Goal: Transaction & Acquisition: Subscribe to service/newsletter

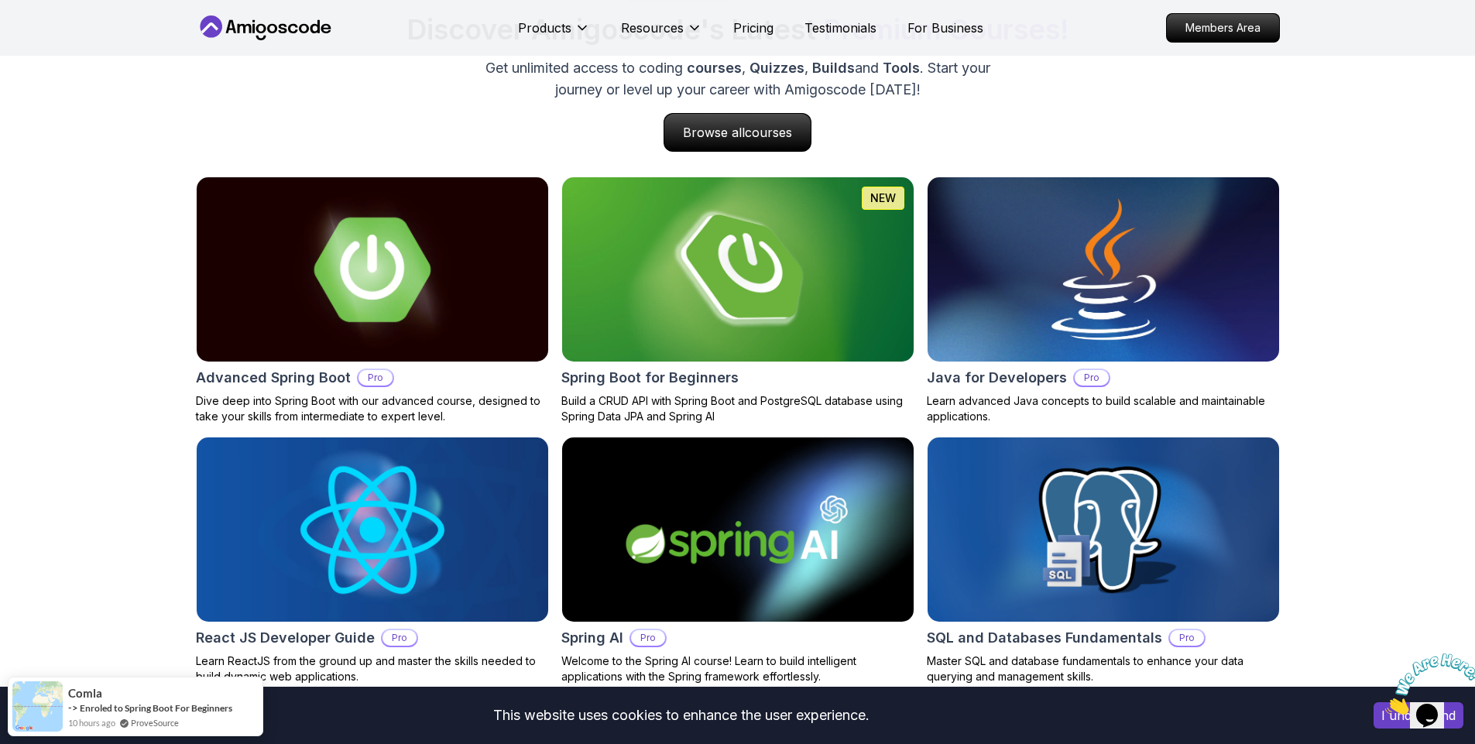
scroll to position [1673, 0]
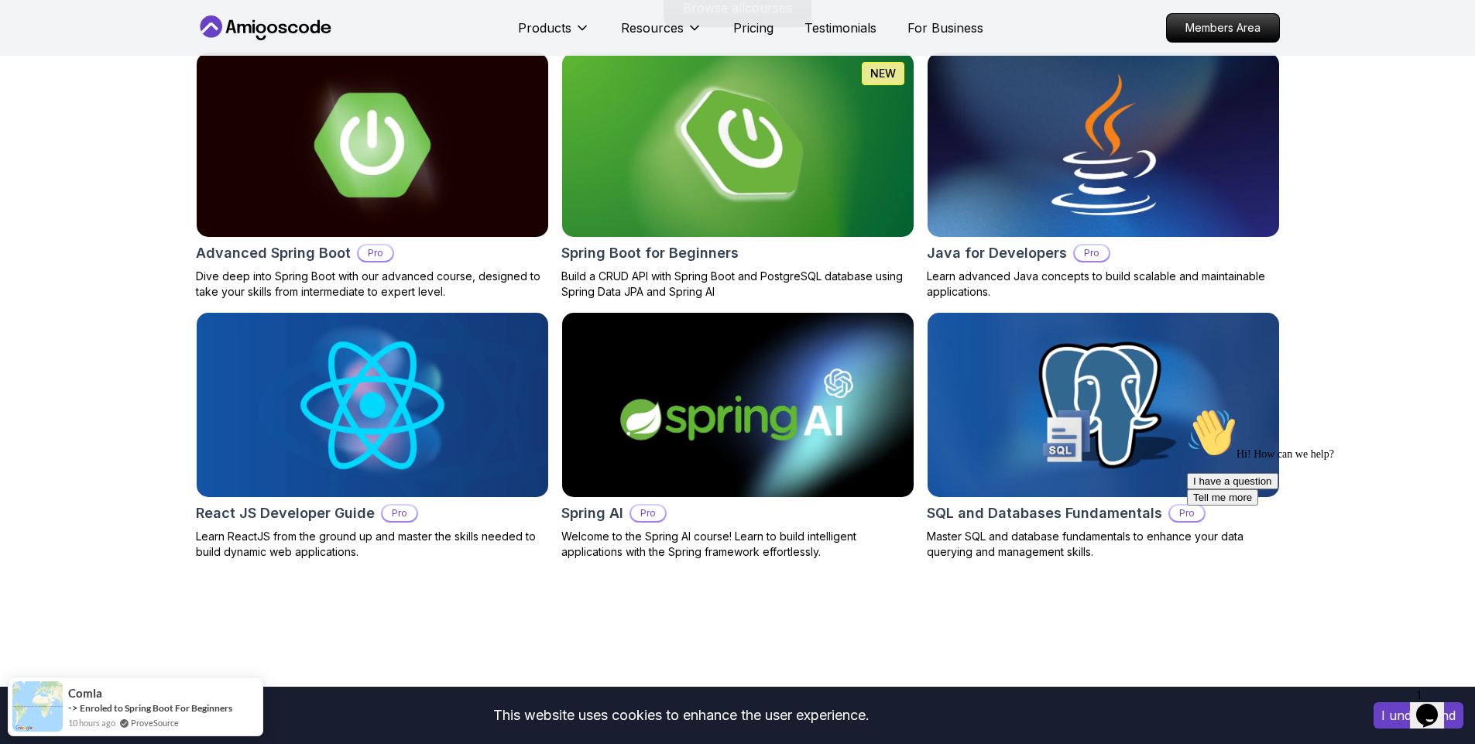
click at [644, 413] on img at bounding box center [737, 405] width 369 height 194
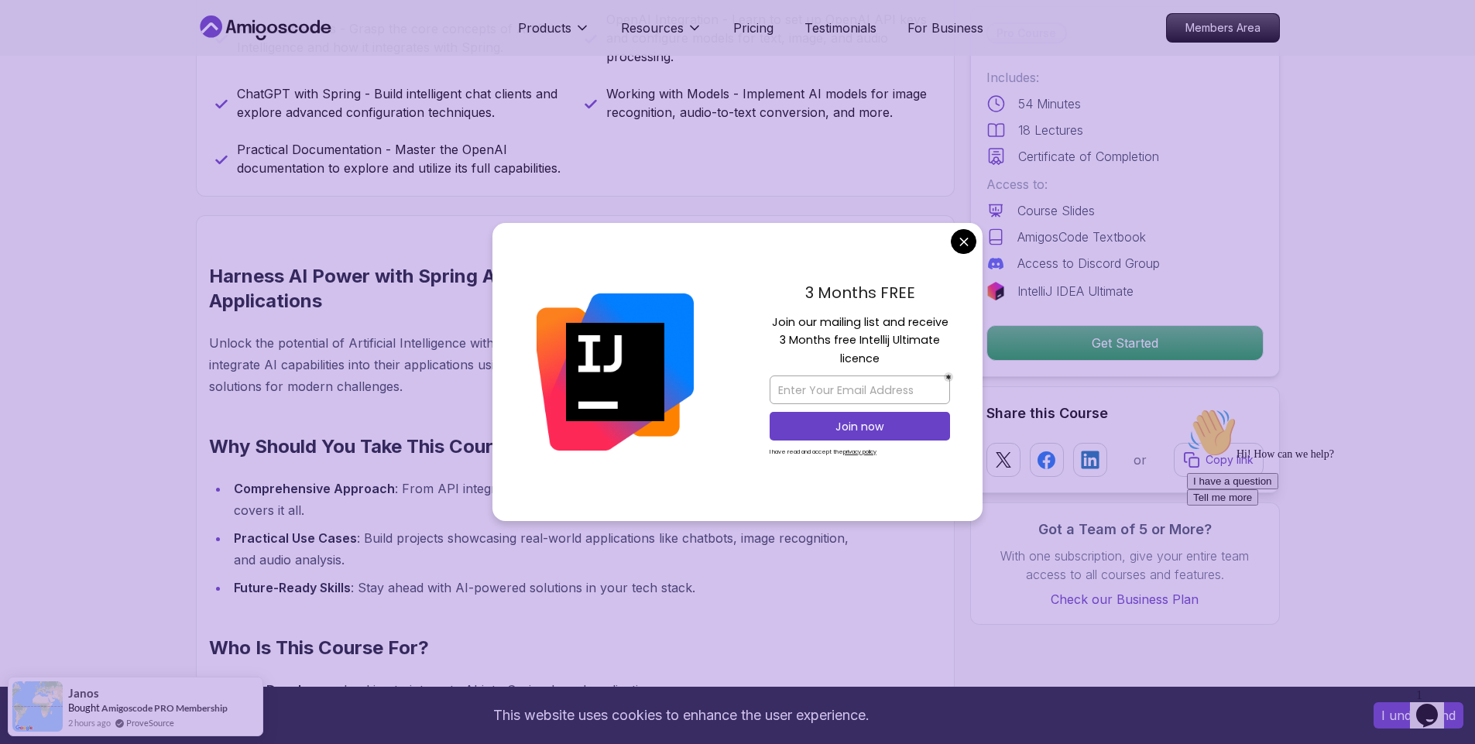
scroll to position [1115, 0]
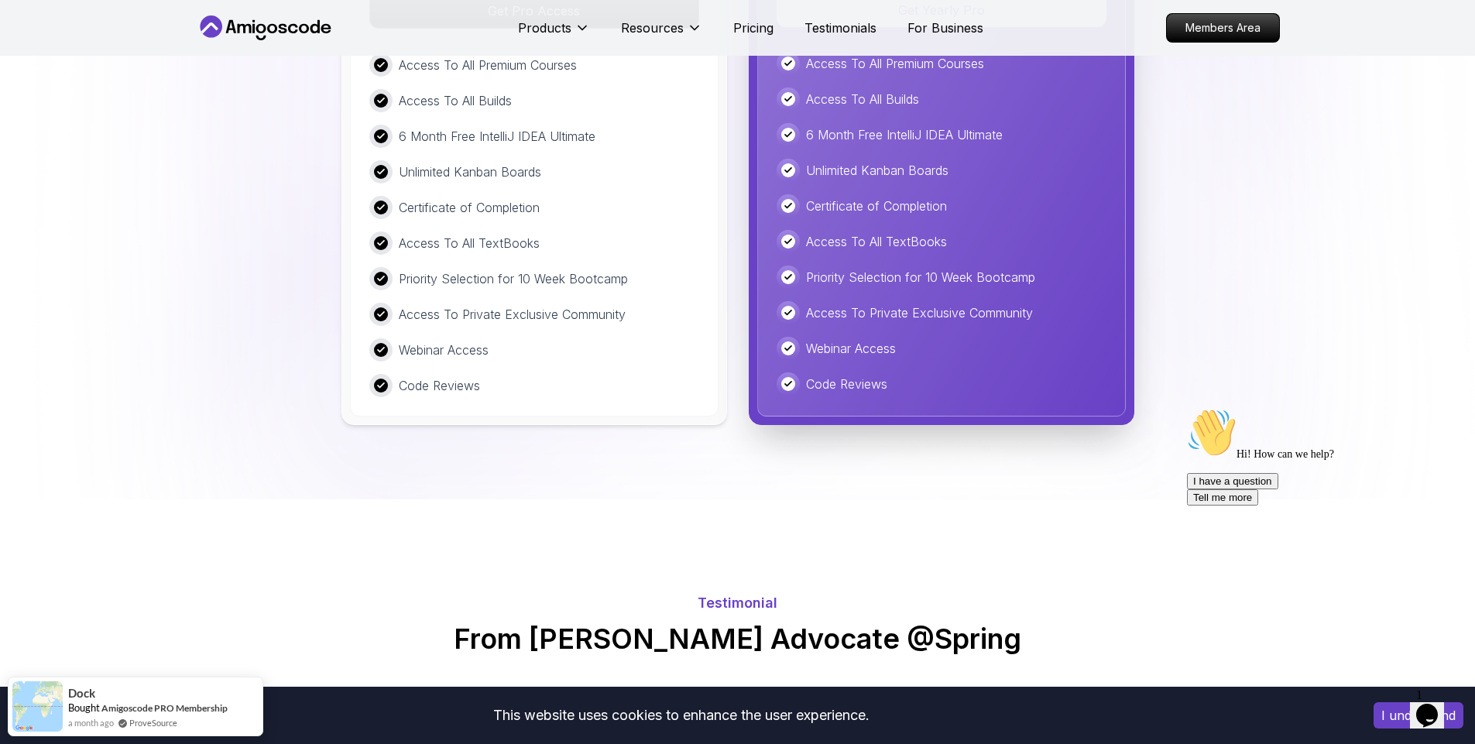
scroll to position [2370, 0]
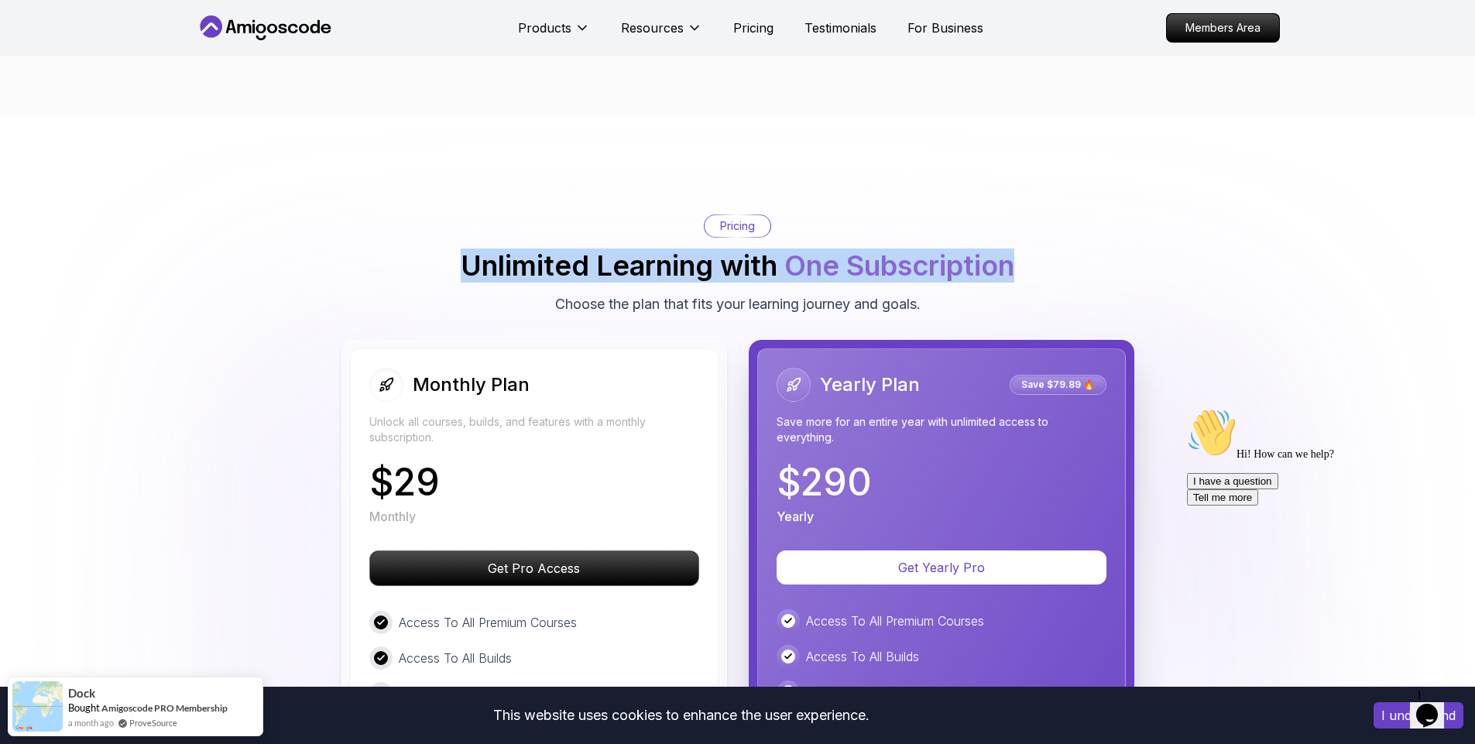
drag, startPoint x: 386, startPoint y: 266, endPoint x: 232, endPoint y: 285, distance: 156.0
click at [232, 285] on div "Pricing Unlimited Learning with One Subscription Choose the plan that fits your…" at bounding box center [738, 265] width 1084 height 101
drag, startPoint x: 340, startPoint y: 262, endPoint x: 346, endPoint y: 301, distance: 40.0
click at [346, 301] on div "Pricing Unlimited Learning with One Subscription Choose the plan that fits your…" at bounding box center [738, 265] width 1084 height 101
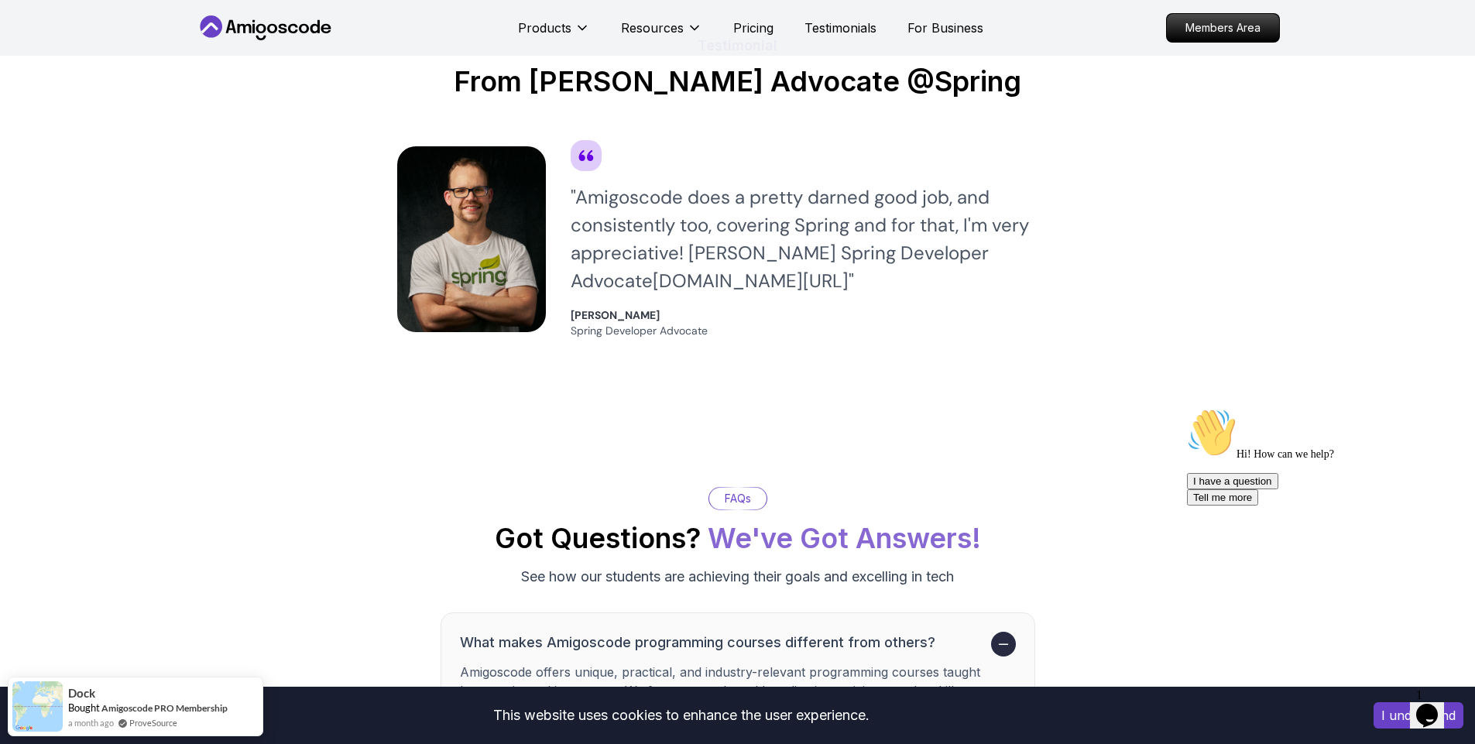
scroll to position [3345, 0]
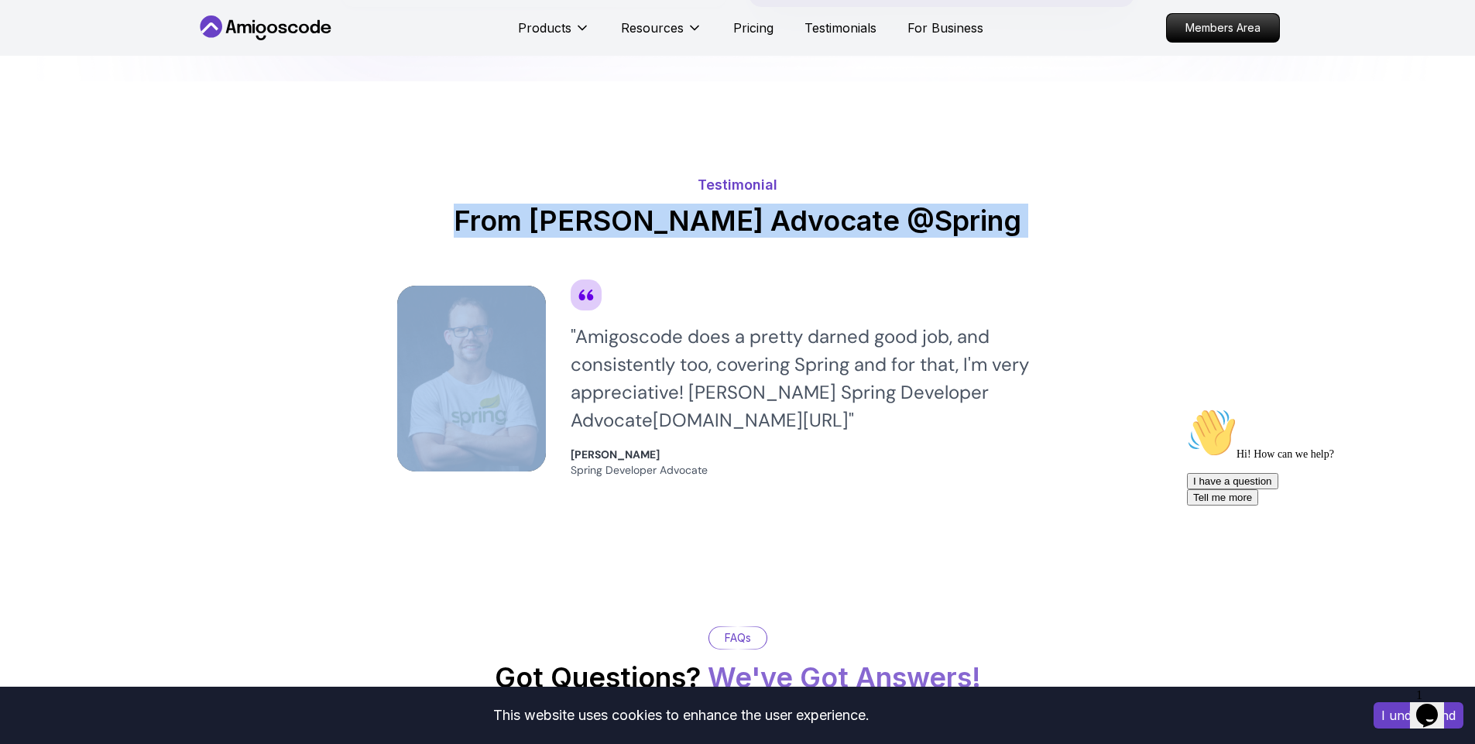
drag, startPoint x: 340, startPoint y: 236, endPoint x: 1179, endPoint y: 267, distance: 840.0
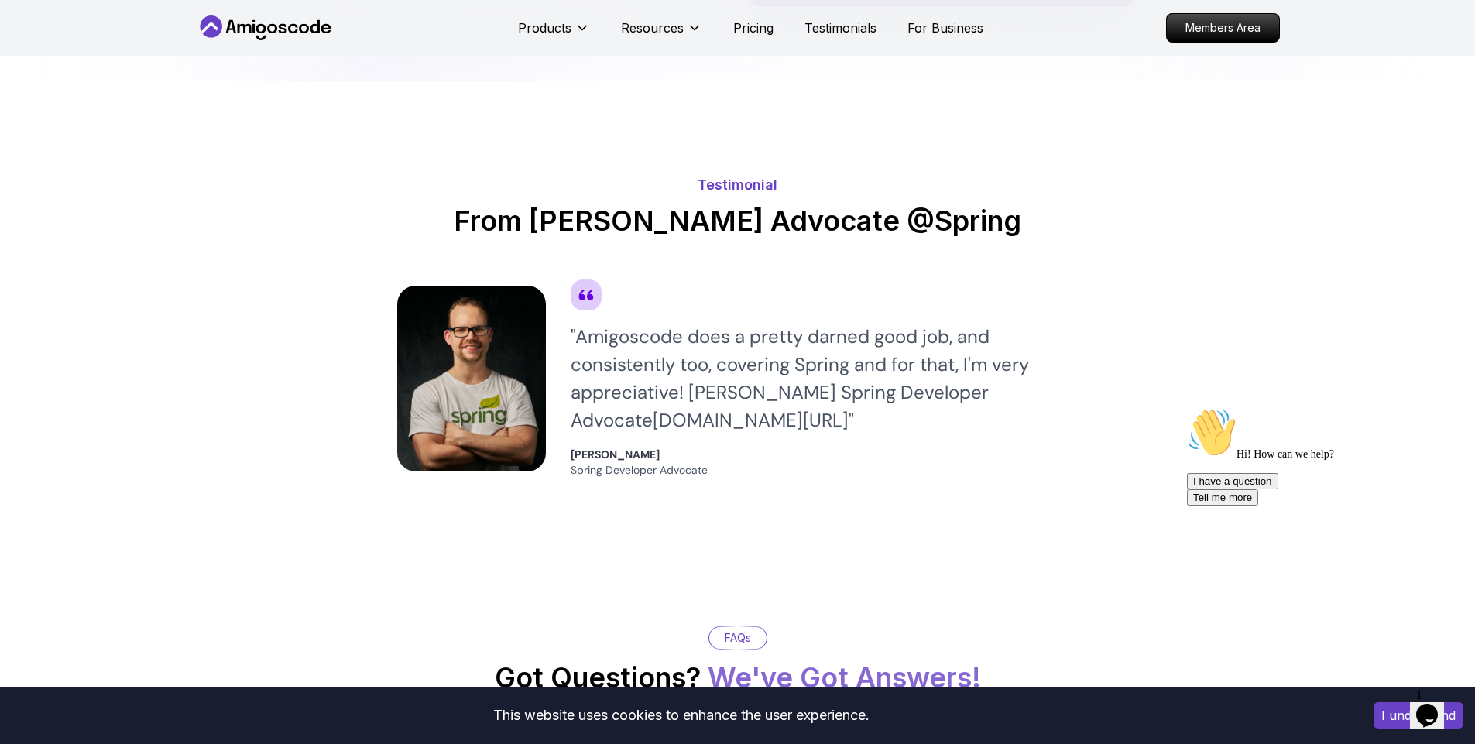
scroll to position [4042, 0]
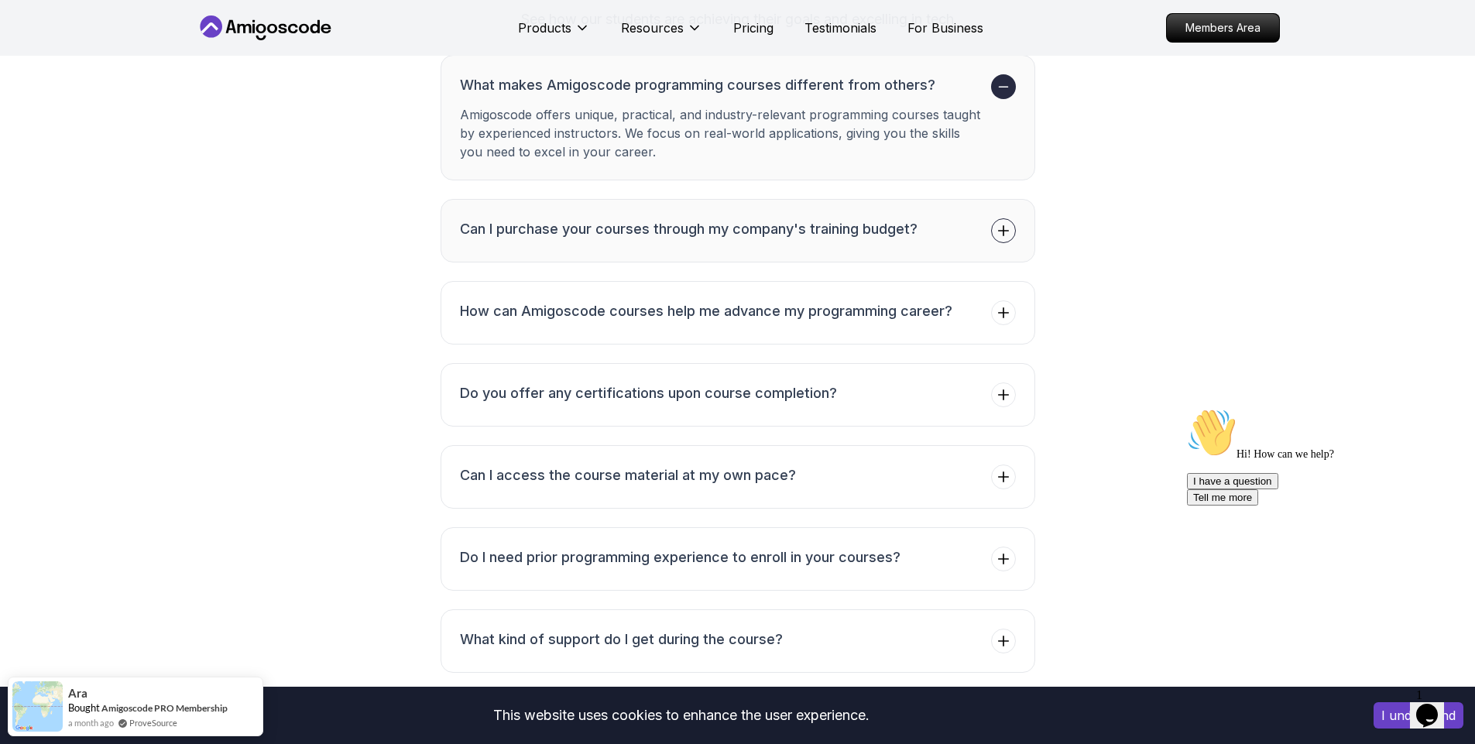
click at [1006, 241] on span at bounding box center [1003, 230] width 25 height 25
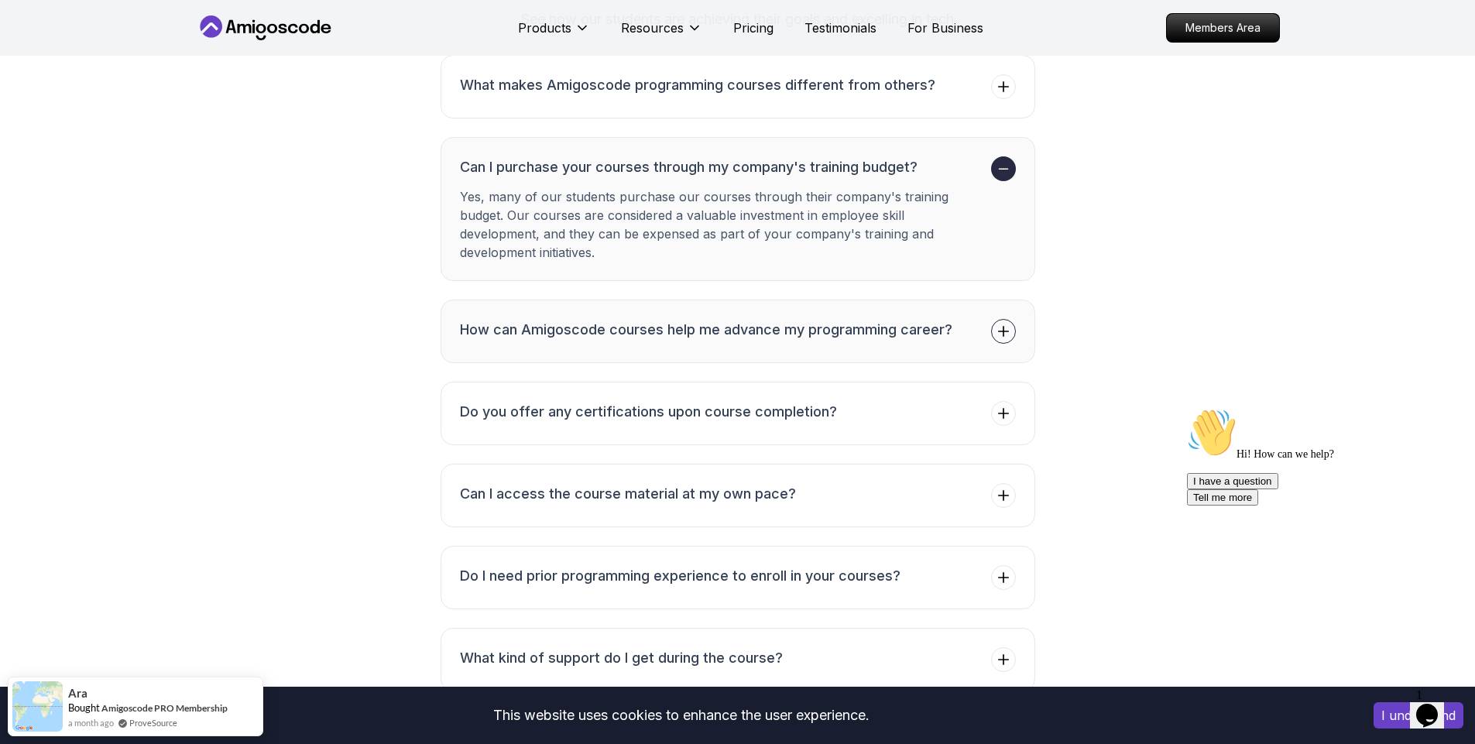
click at [1009, 338] on icon at bounding box center [1003, 331] width 15 height 15
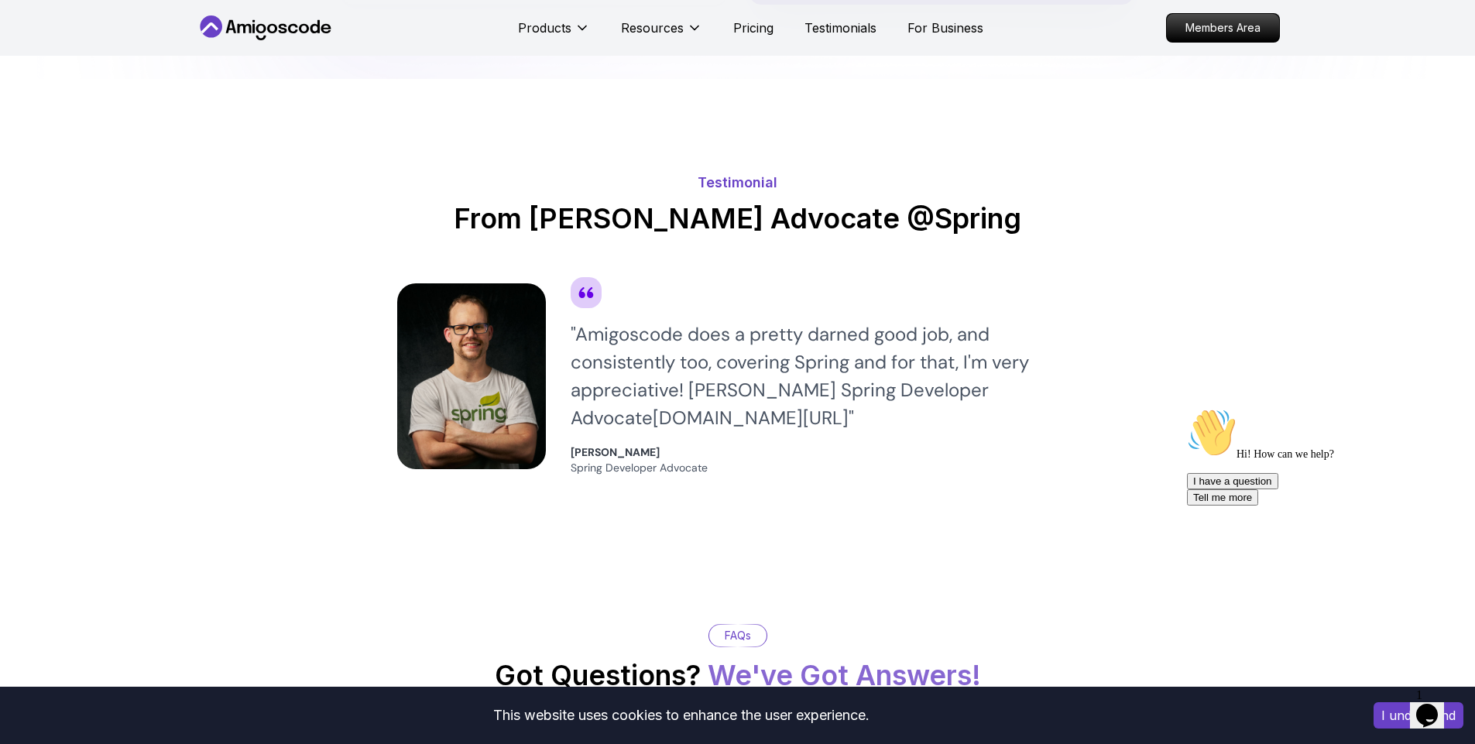
scroll to position [3345, 0]
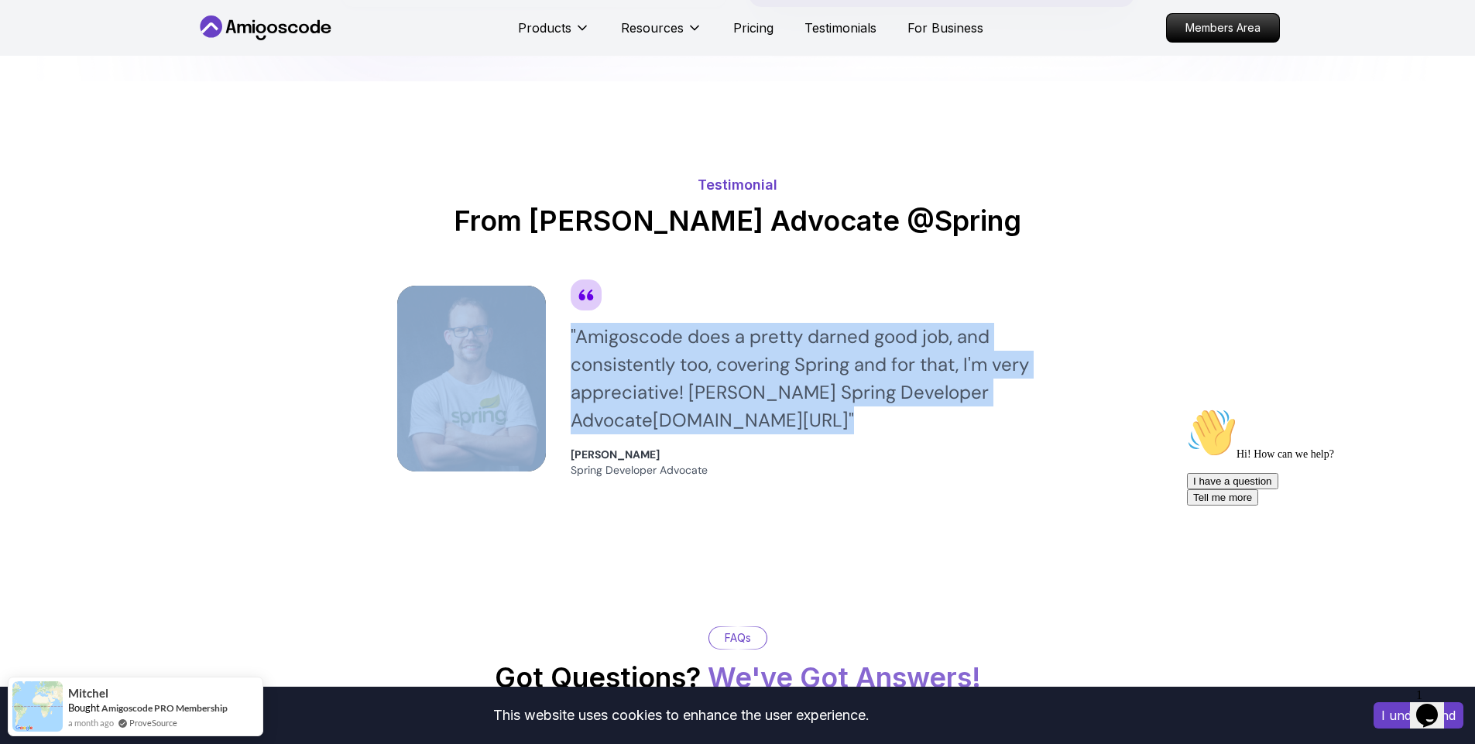
drag, startPoint x: 556, startPoint y: 341, endPoint x: 929, endPoint y: 436, distance: 385.2
click at [925, 444] on div "" Amigoscode does a pretty darned good job, and consistently too, covering Spri…" at bounding box center [737, 379] width 681 height 198
click at [929, 436] on div "" Amigoscode does a pretty darned good job, and consistently too, covering Spri…" at bounding box center [825, 379] width 508 height 198
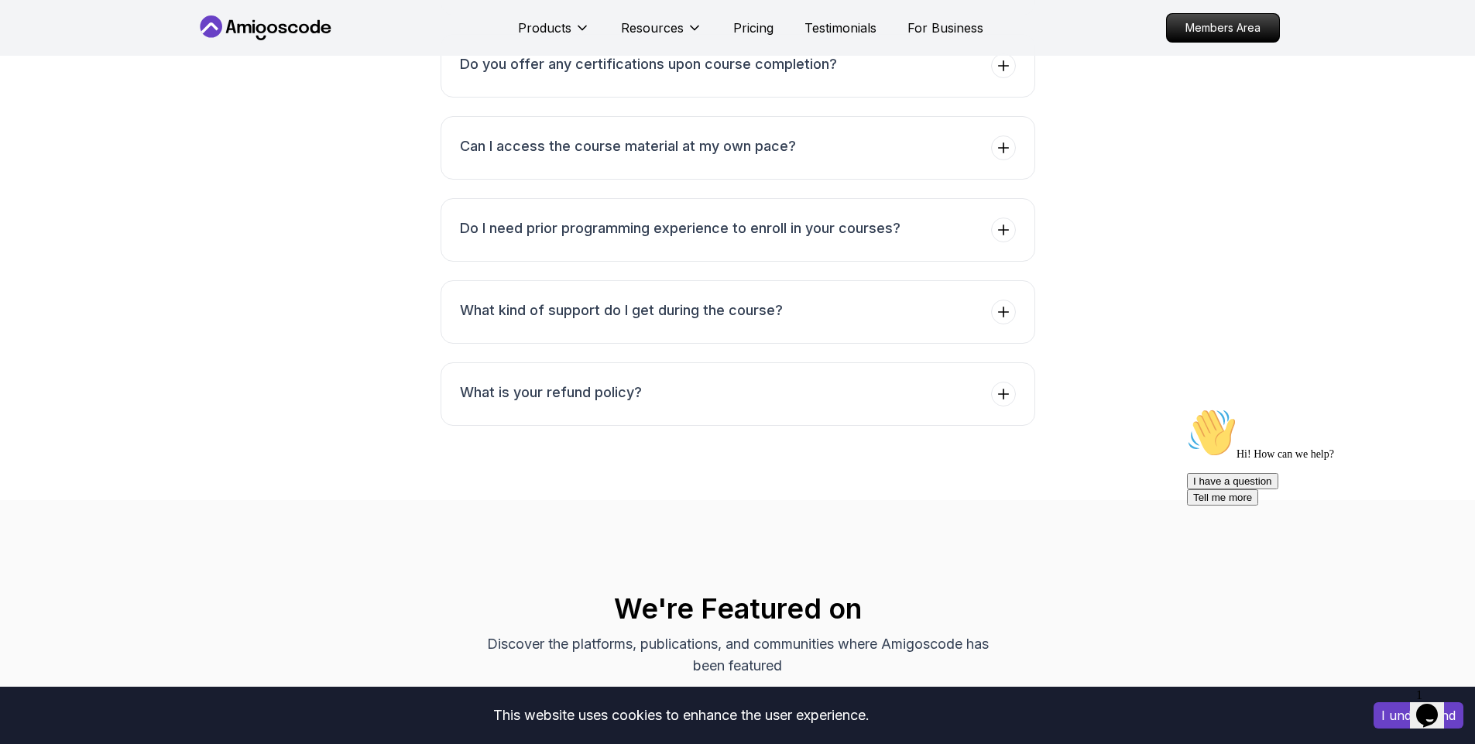
scroll to position [4460, 0]
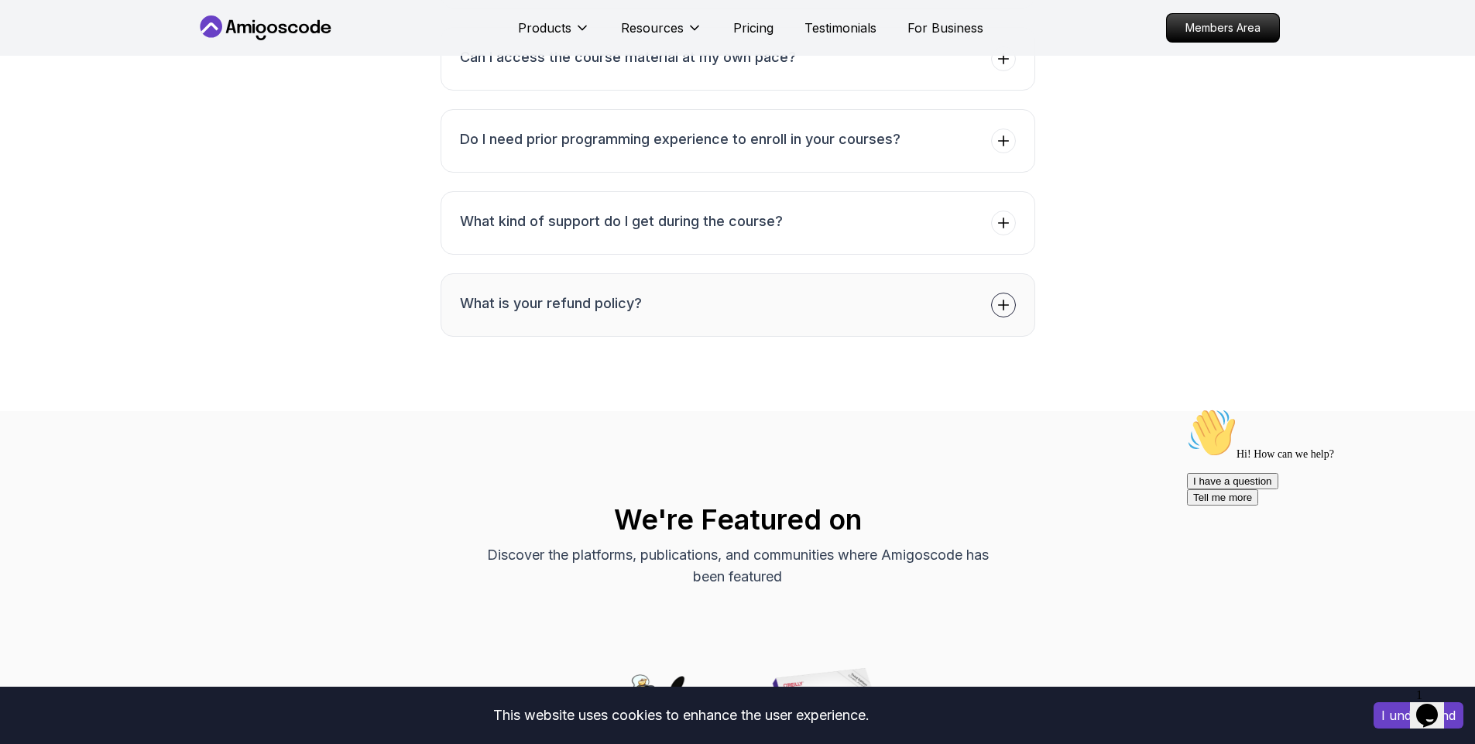
click at [1007, 311] on icon at bounding box center [1003, 304] width 15 height 15
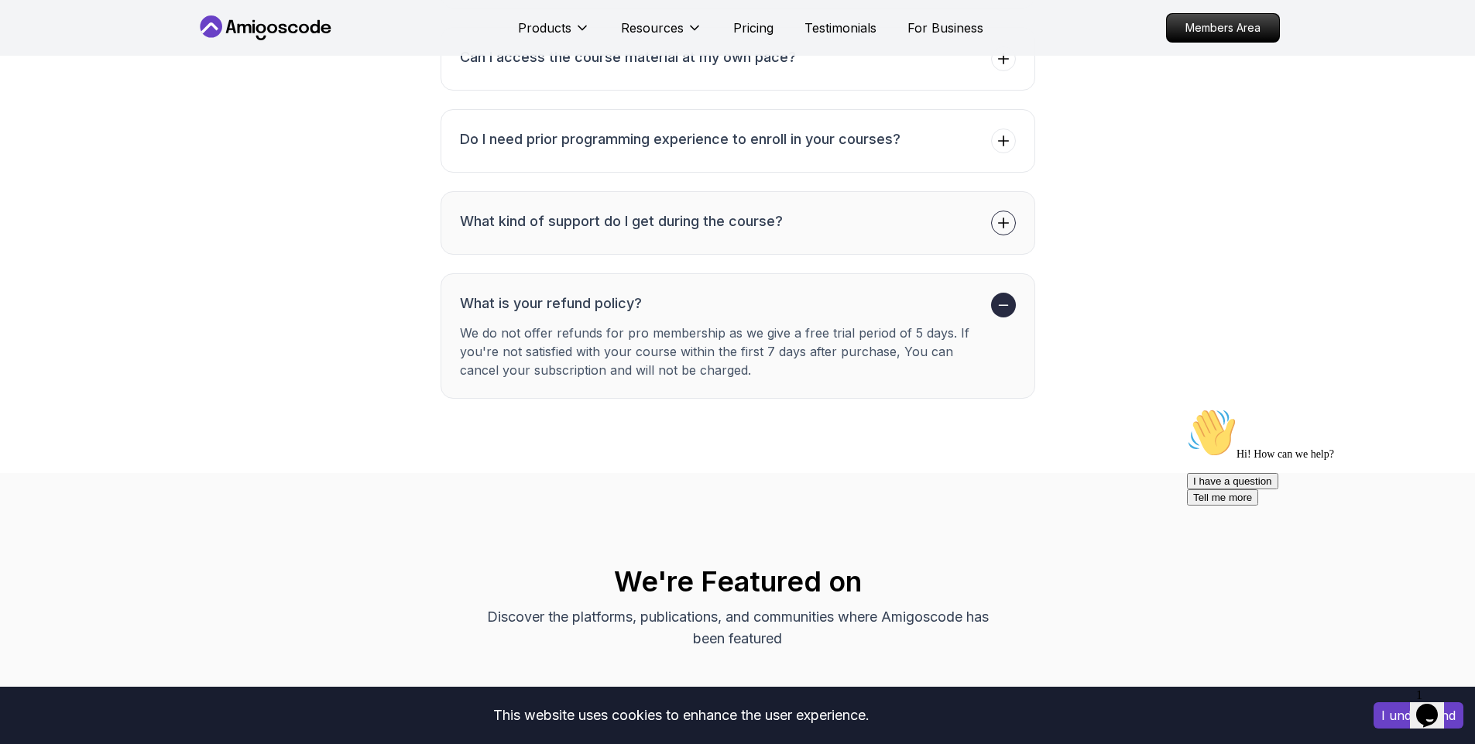
click at [1008, 234] on span at bounding box center [1003, 223] width 25 height 25
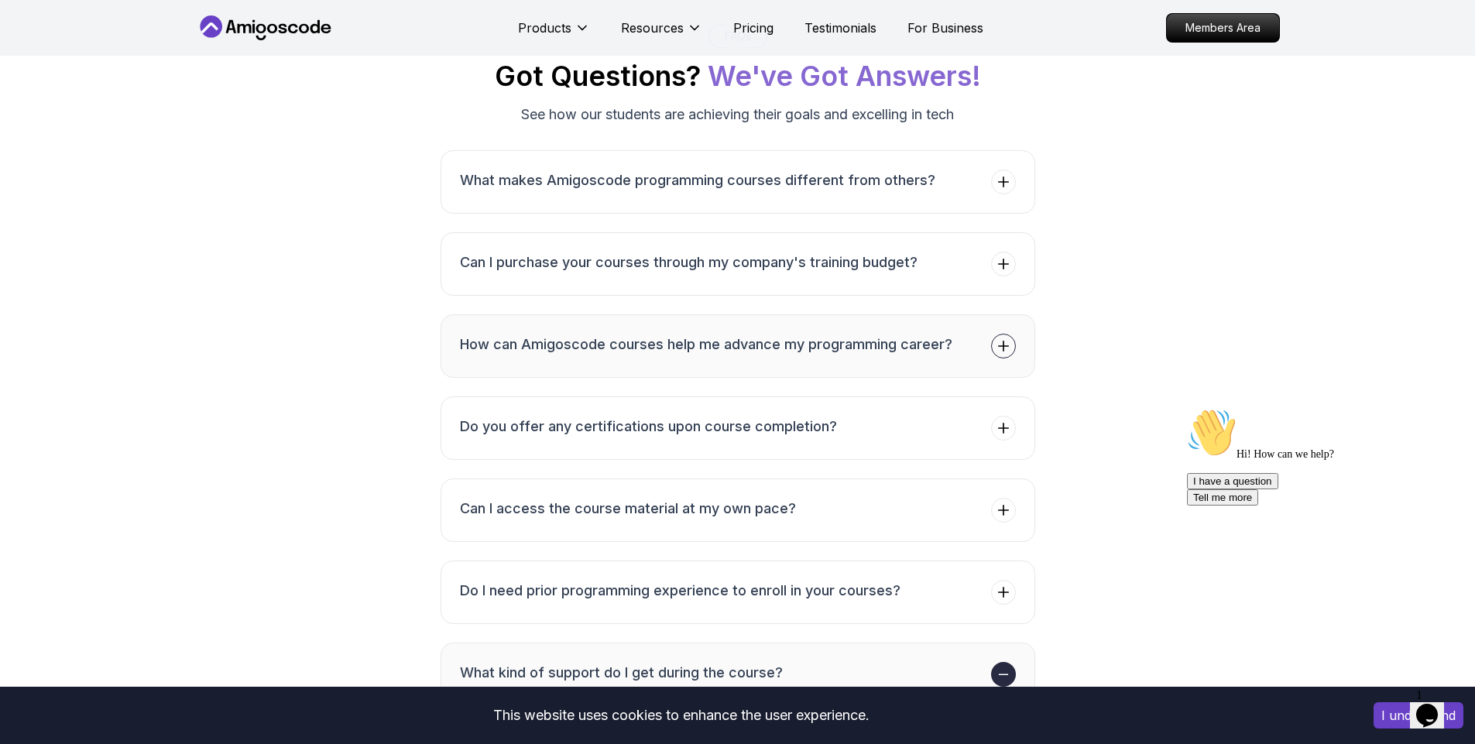
scroll to position [3841, 0]
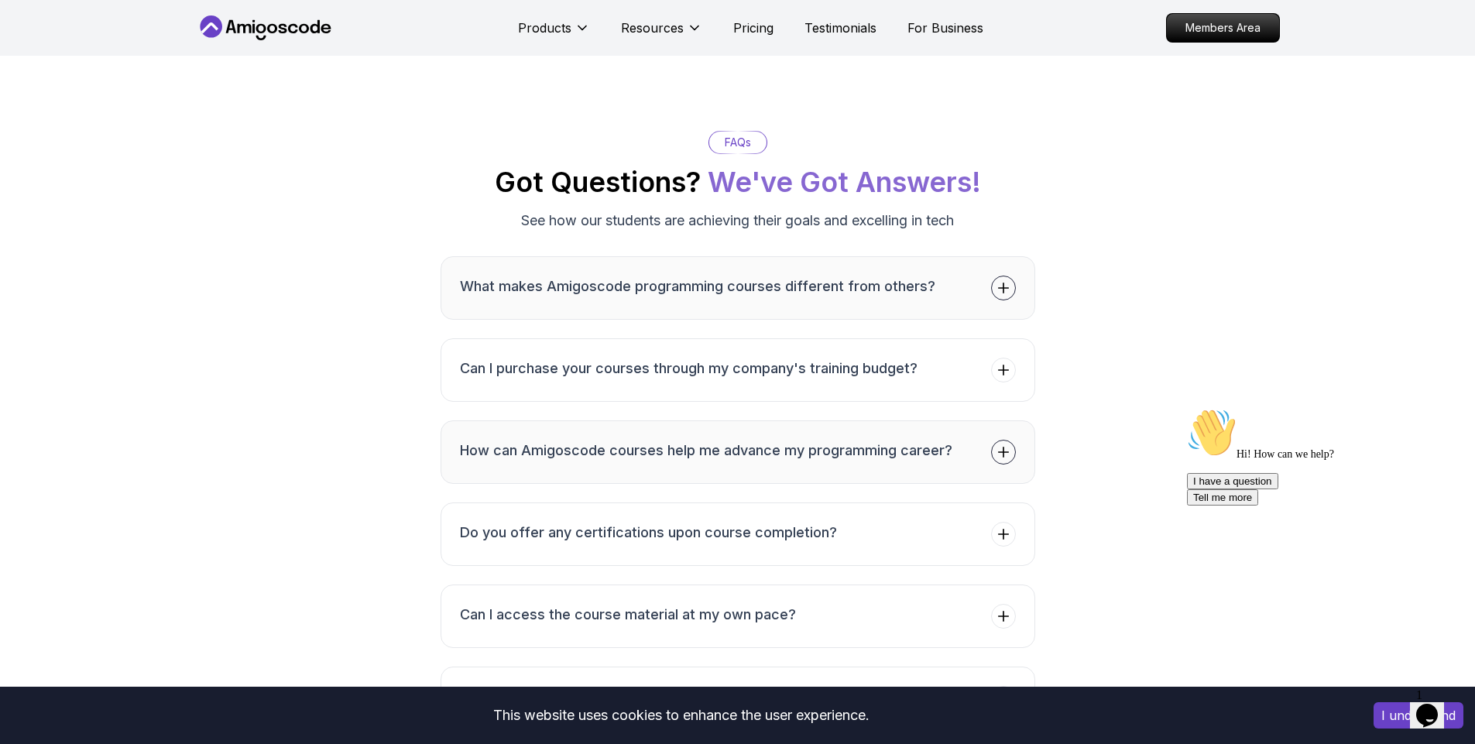
click at [1010, 291] on icon at bounding box center [1003, 287] width 15 height 15
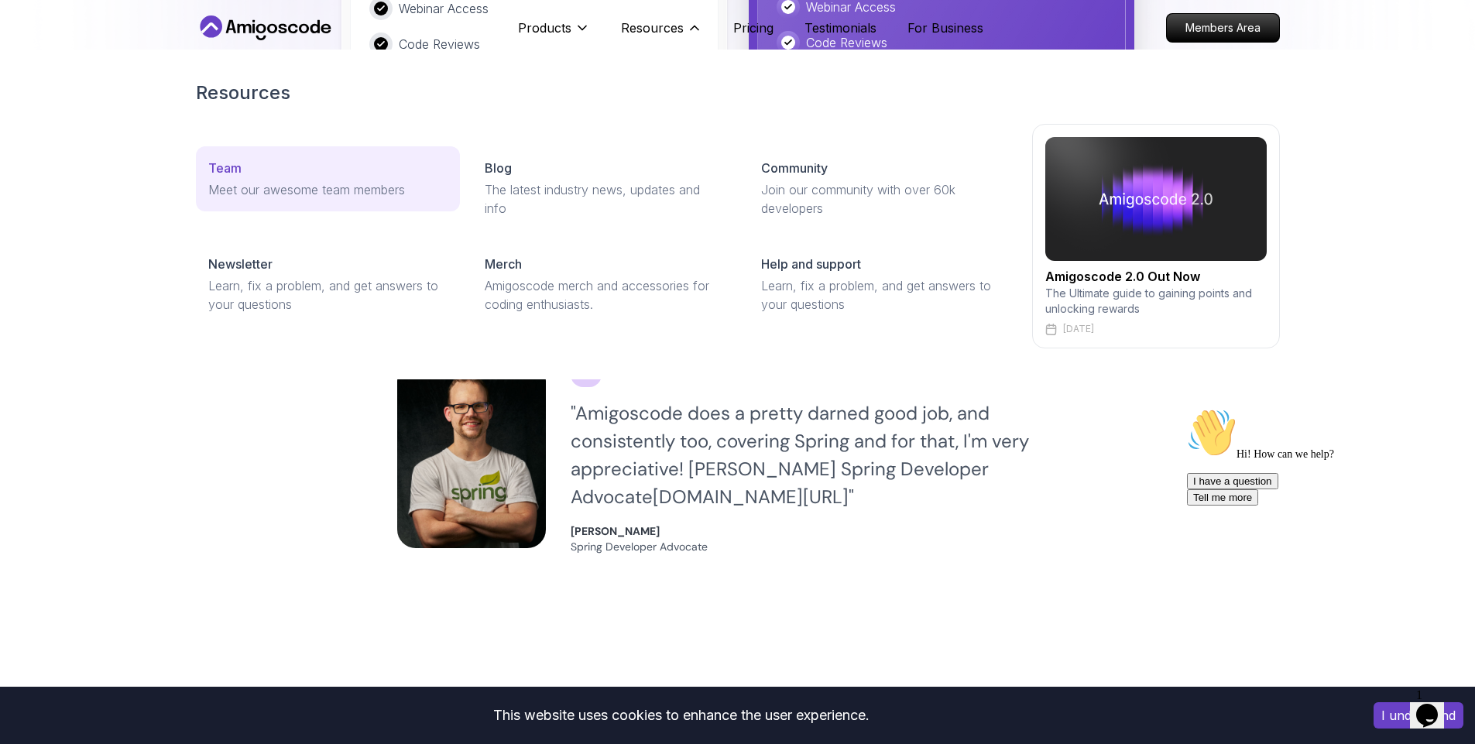
scroll to position [3005, 0]
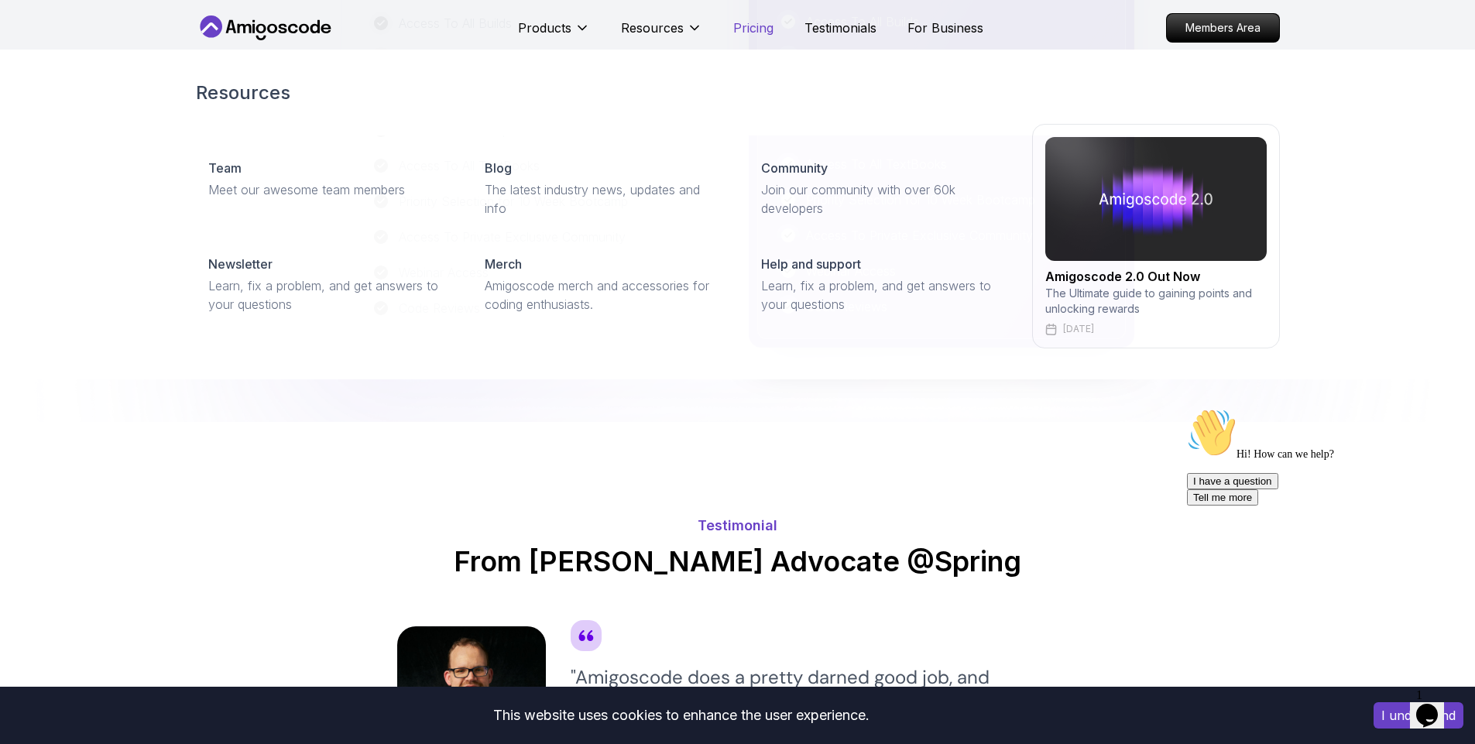
click at [746, 25] on p "Pricing" at bounding box center [753, 28] width 40 height 19
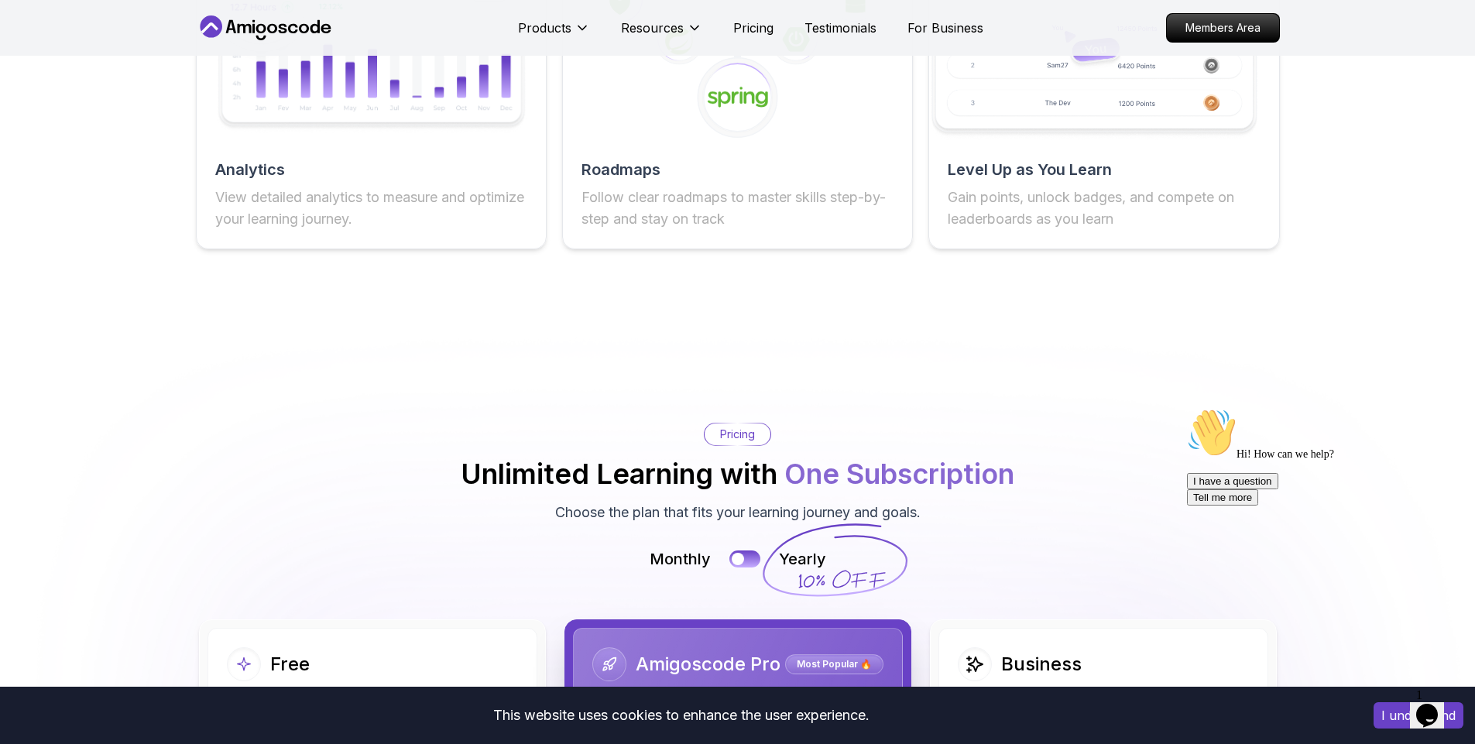
scroll to position [3328, 0]
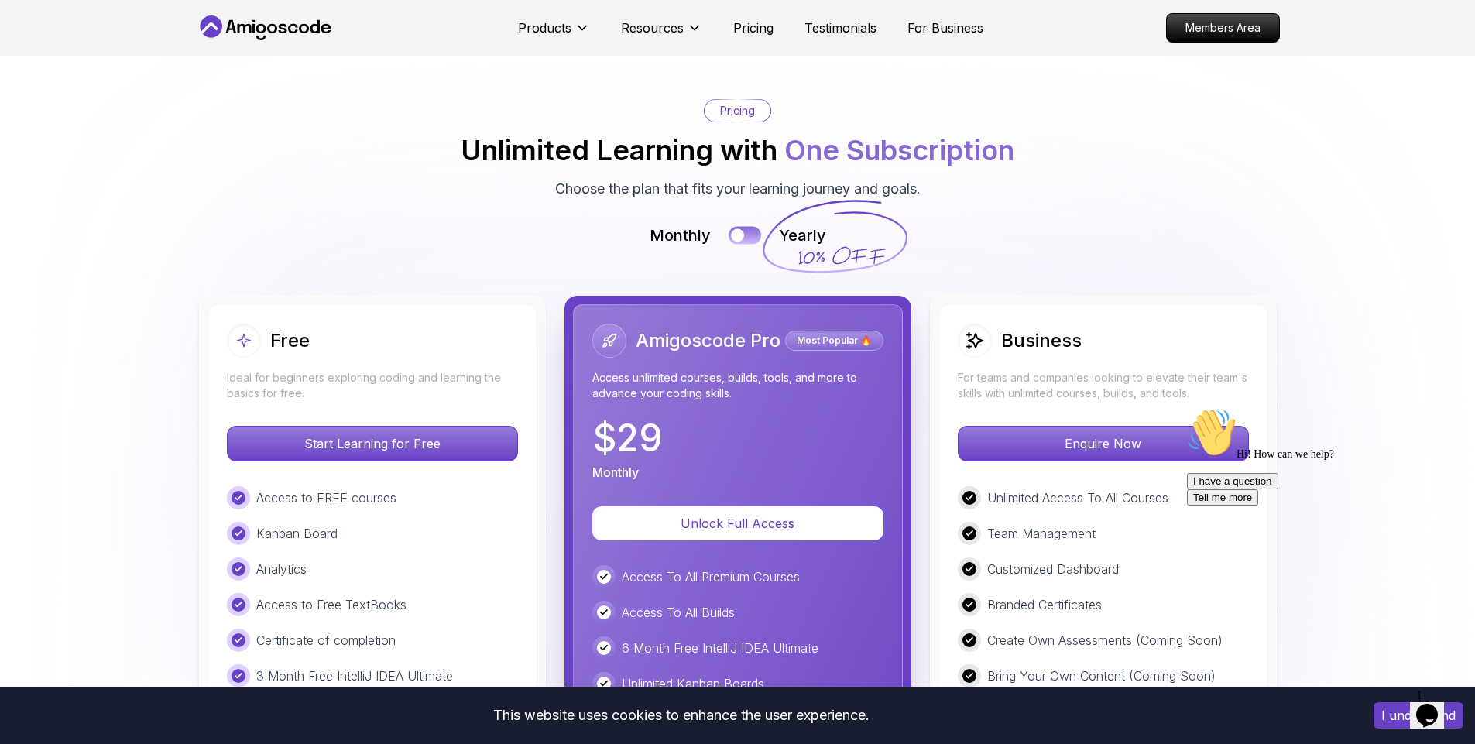
click at [752, 235] on button at bounding box center [745, 235] width 33 height 18
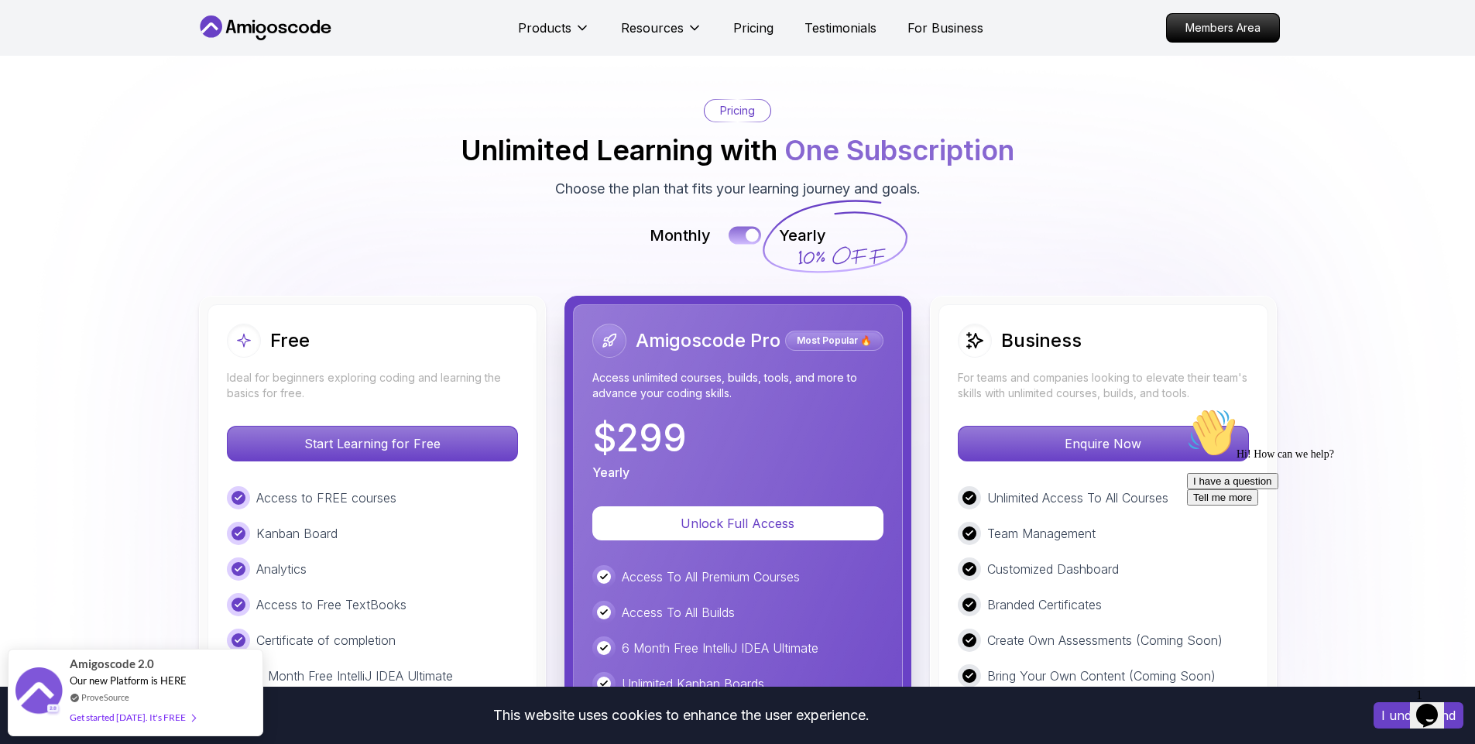
click at [752, 235] on div at bounding box center [752, 234] width 13 height 13
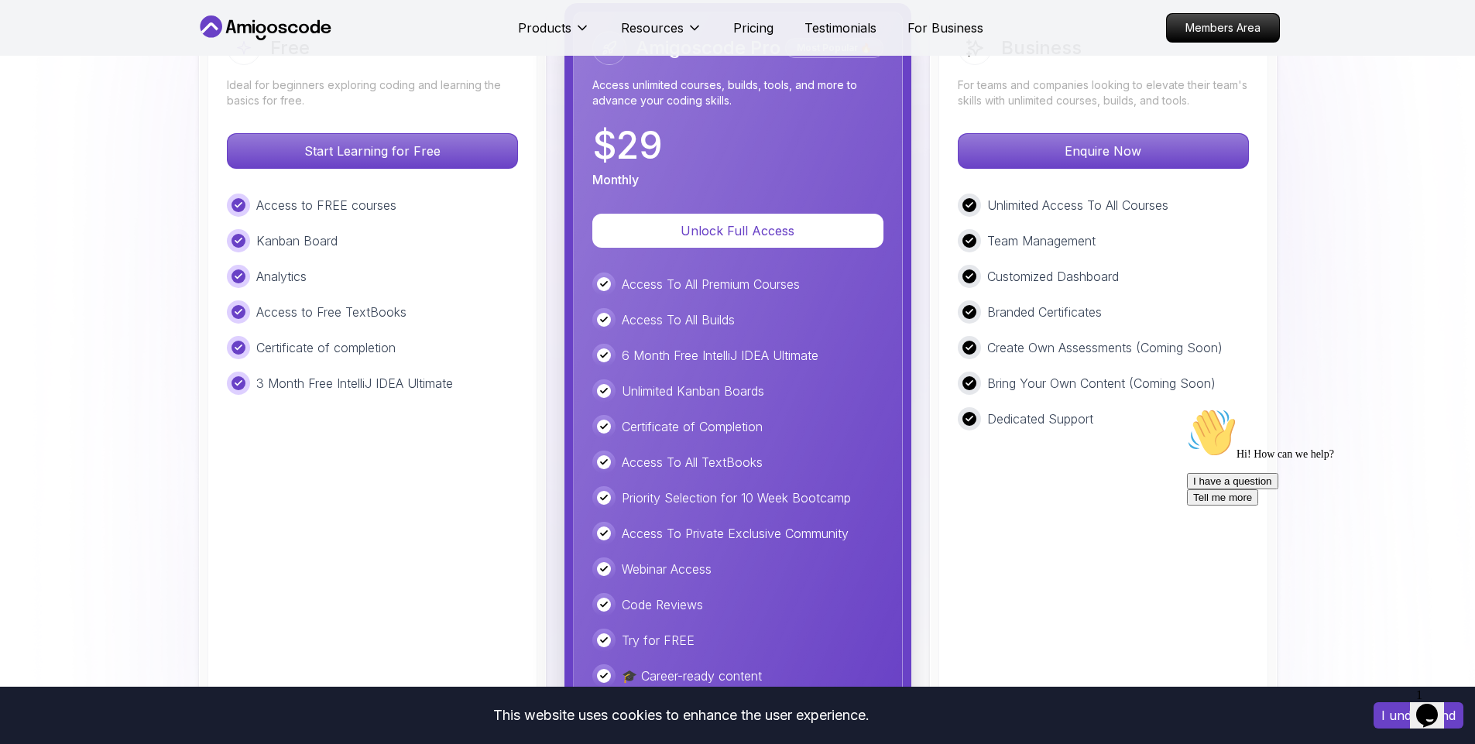
scroll to position [3607, 0]
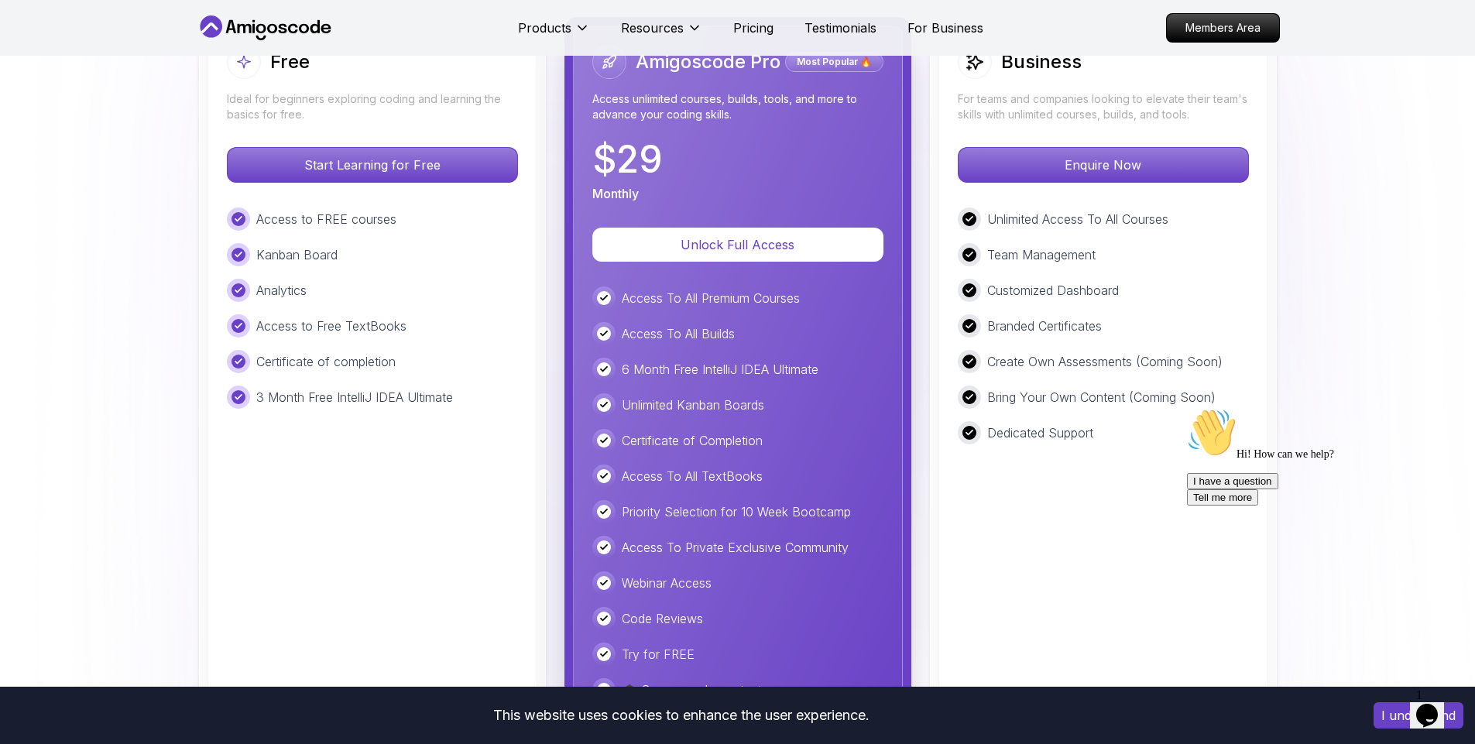
click at [1187, 408] on icon "Chat attention grabber" at bounding box center [1187, 408] width 0 height 0
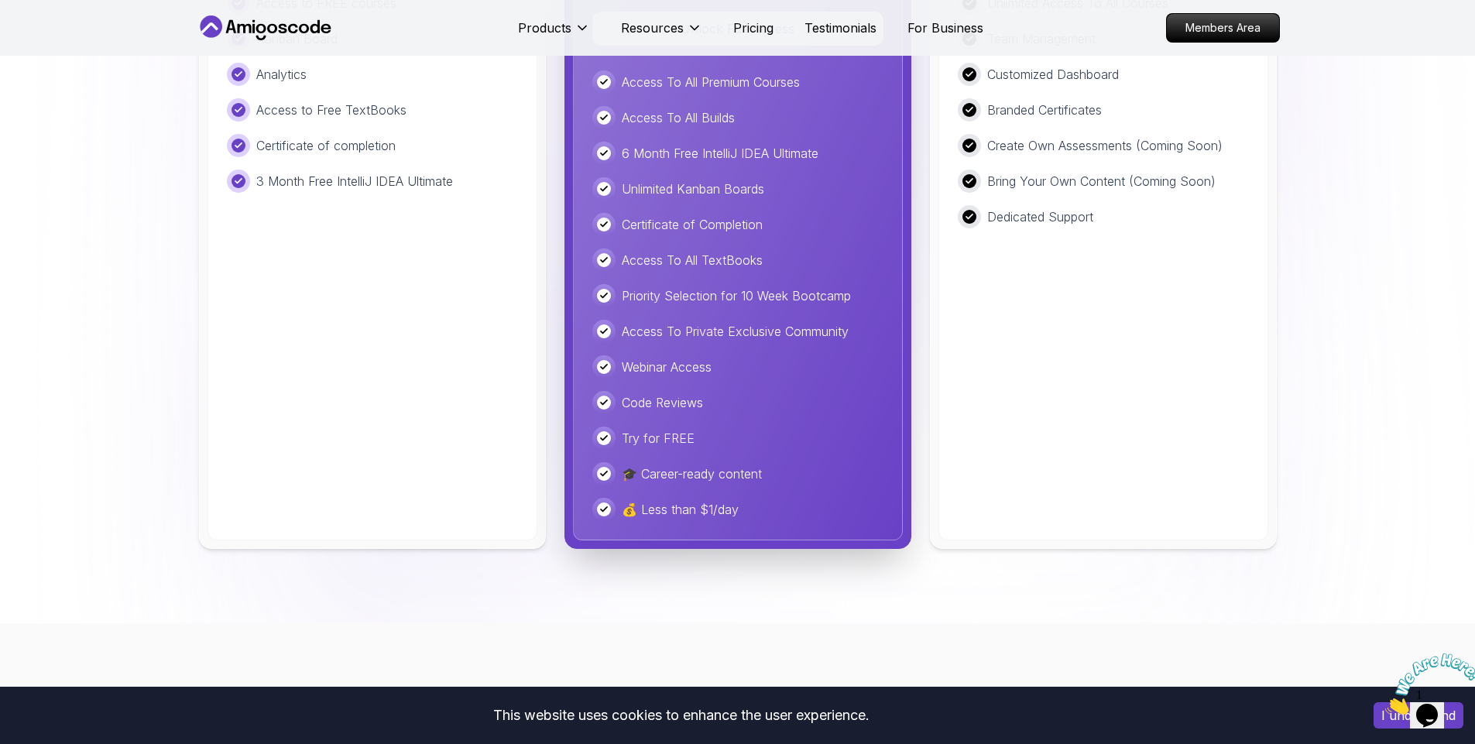
scroll to position [4304, 0]
